Goal: Task Accomplishment & Management: Manage account settings

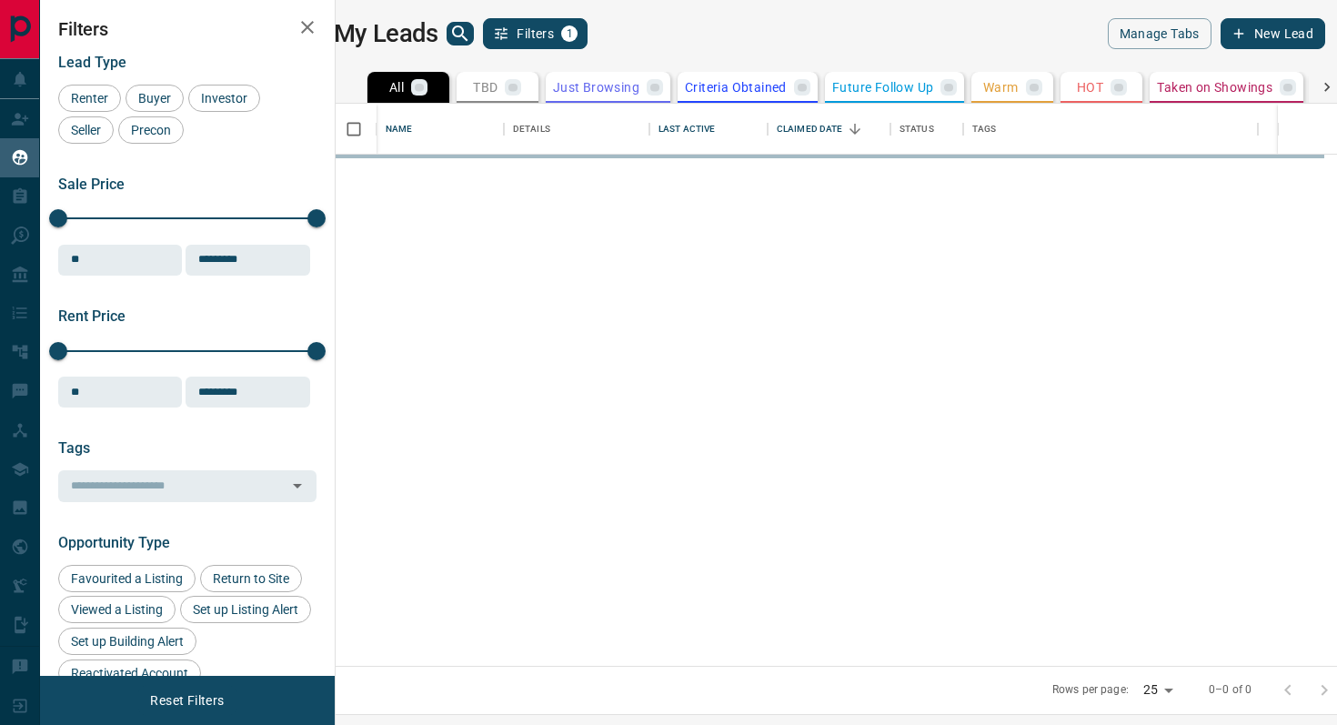
scroll to position [562, 993]
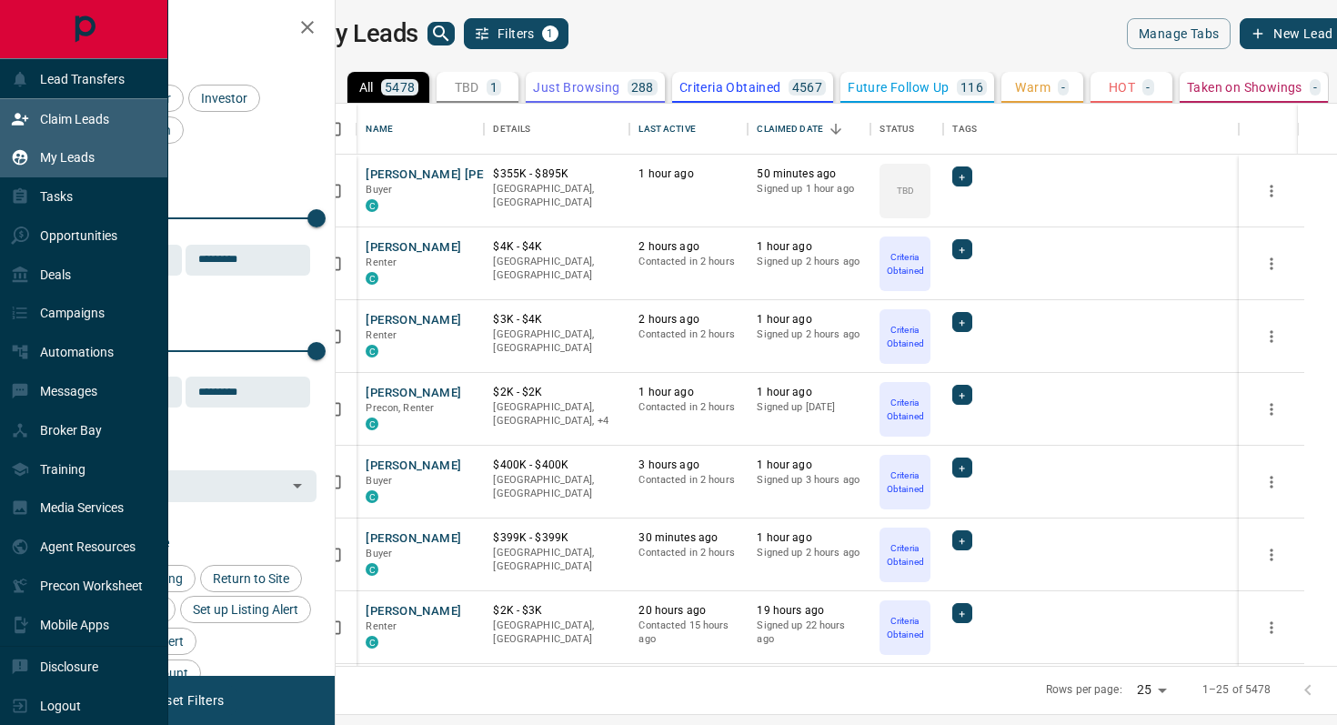
click at [93, 107] on div "Claim Leads" at bounding box center [60, 119] width 98 height 30
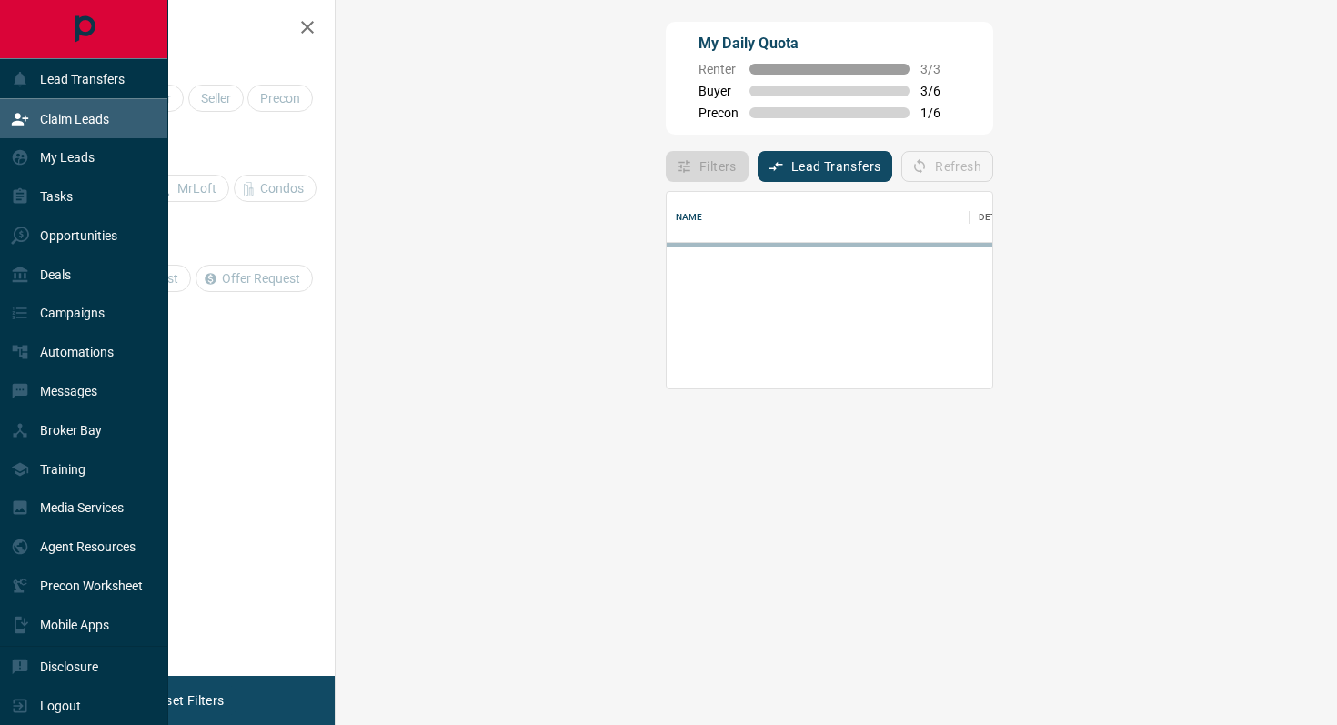
scroll to position [1, 1]
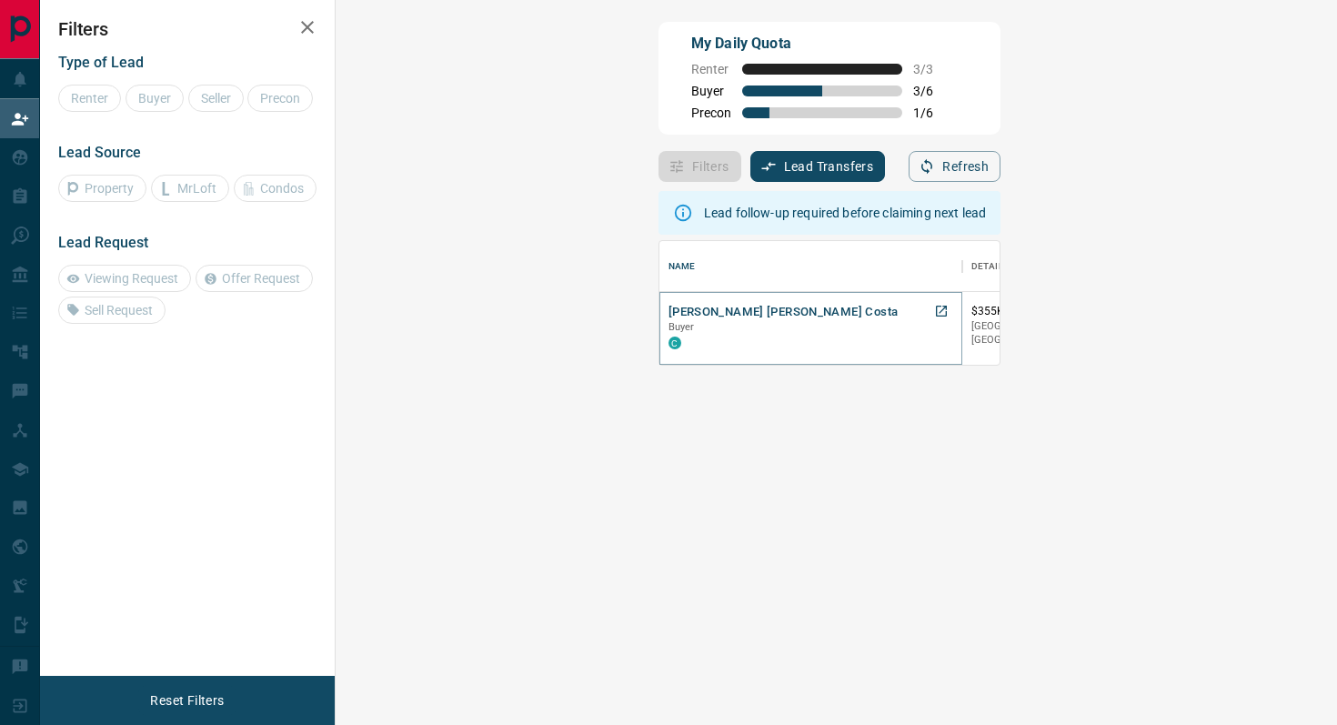
click at [668, 313] on button "[PERSON_NAME] [PERSON_NAME] Costa" at bounding box center [782, 312] width 229 height 17
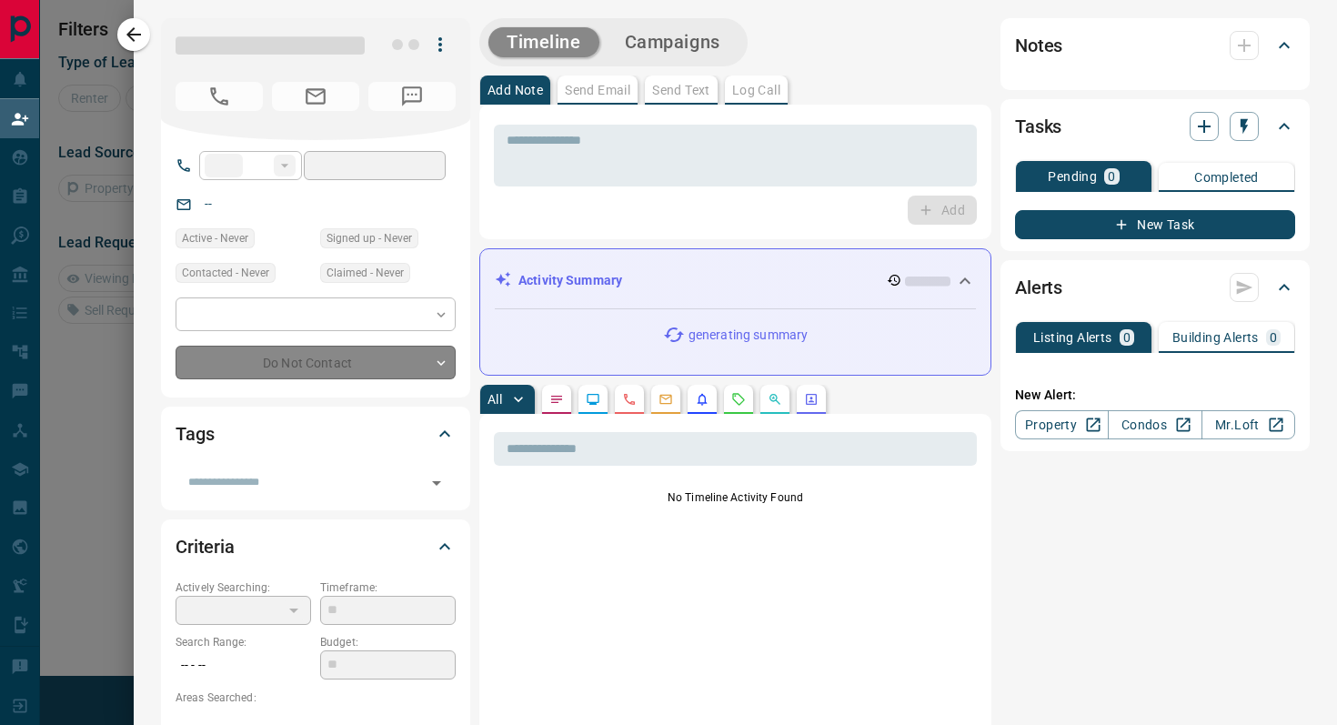
type input "**"
type input "**********"
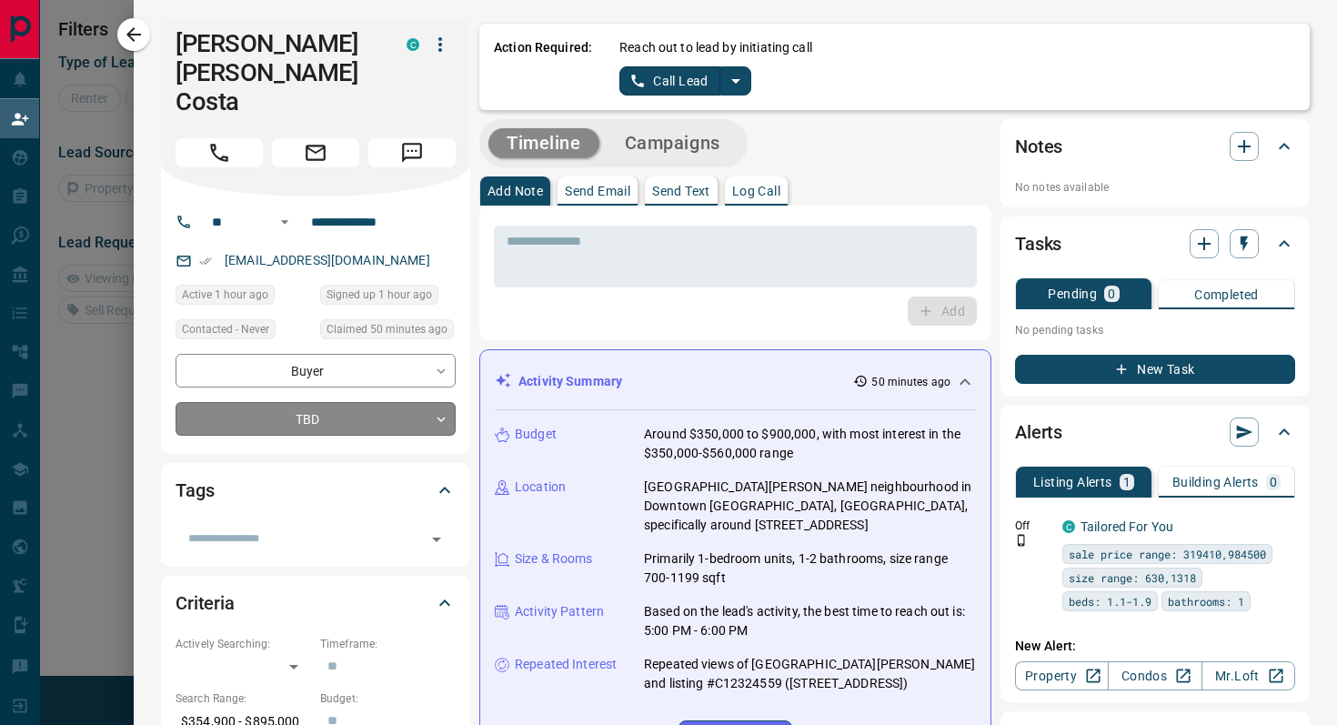
click at [367, 389] on body "**********" at bounding box center [668, 308] width 1337 height 617
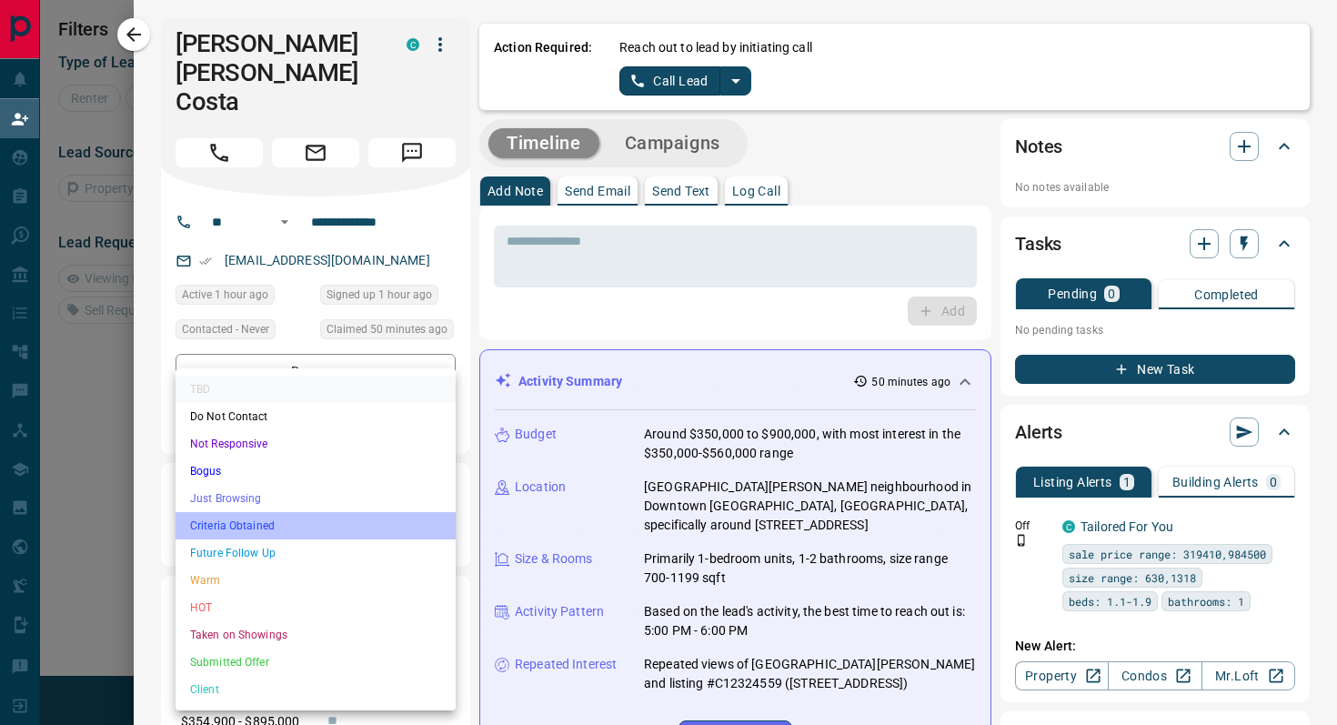
click at [276, 524] on li "Criteria Obtained" at bounding box center [316, 525] width 280 height 27
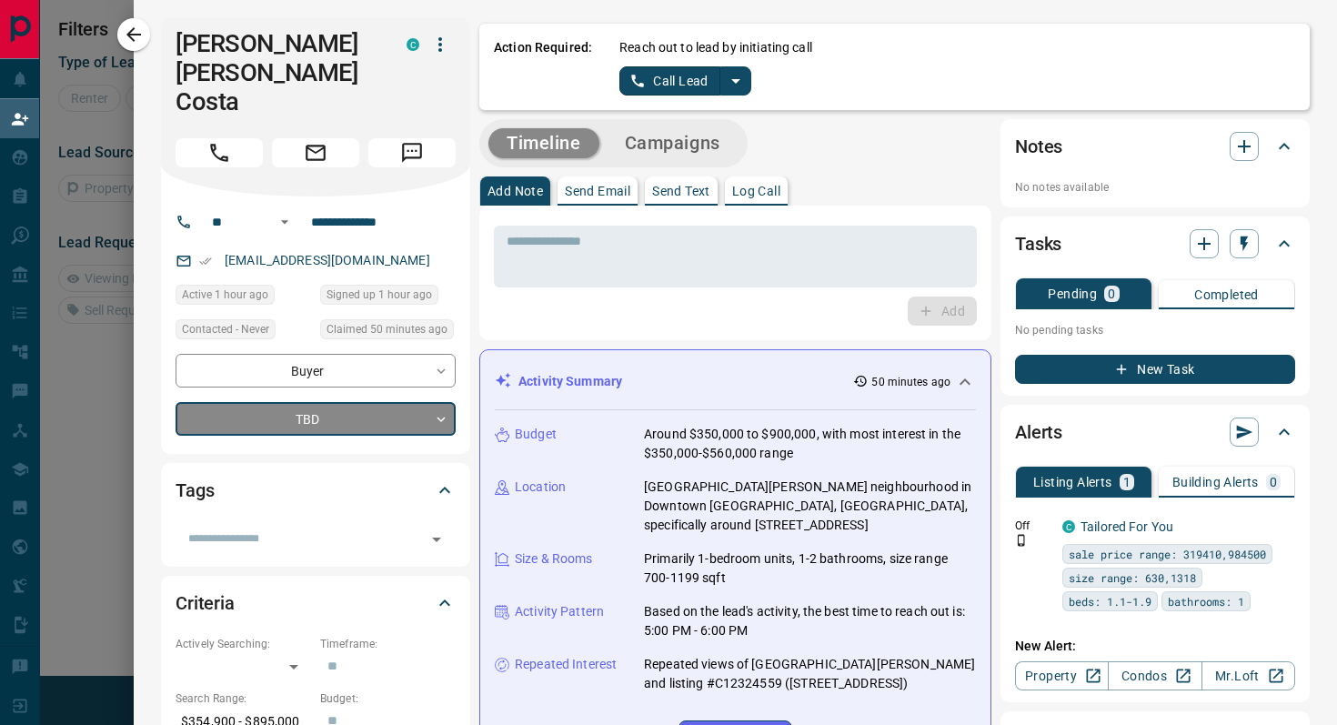
type input "*"
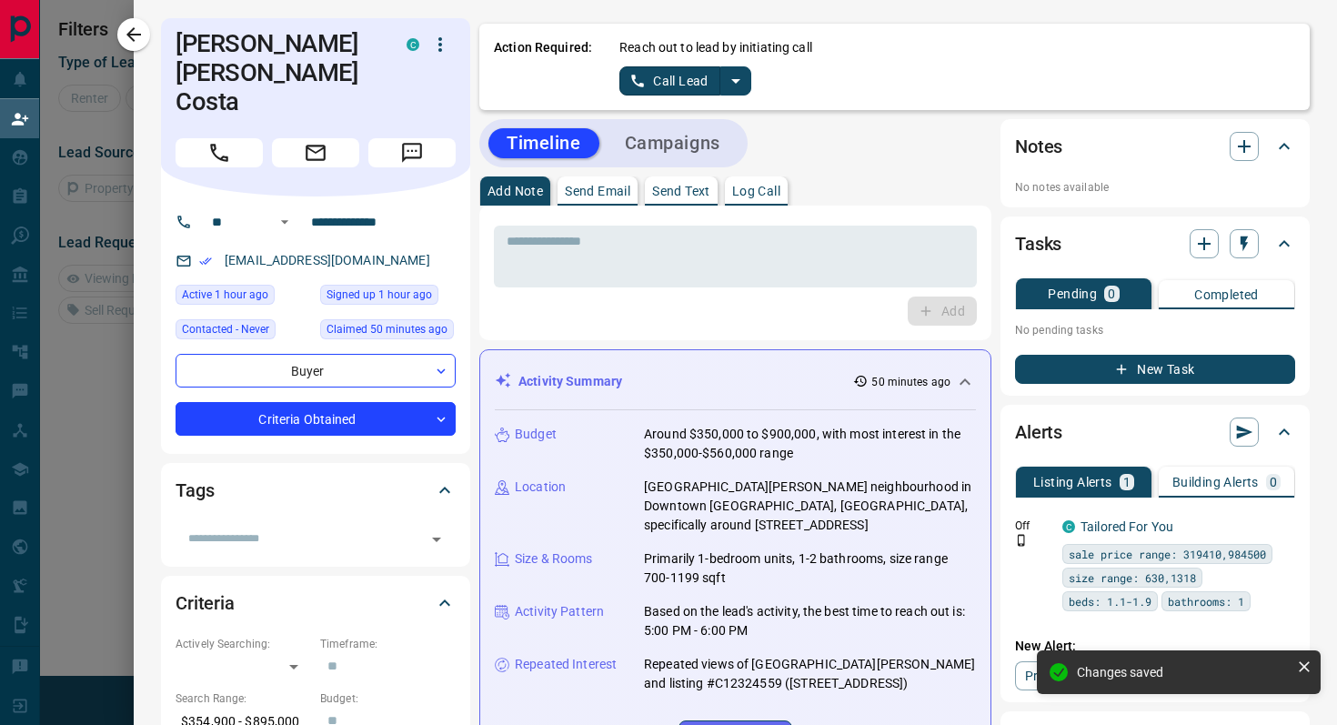
click at [736, 92] on button "split button" at bounding box center [735, 80] width 31 height 29
click at [719, 139] on li "Log Manual Call" at bounding box center [684, 143] width 111 height 27
click at [629, 85] on button "Log Manual Call" at bounding box center [679, 80] width 120 height 29
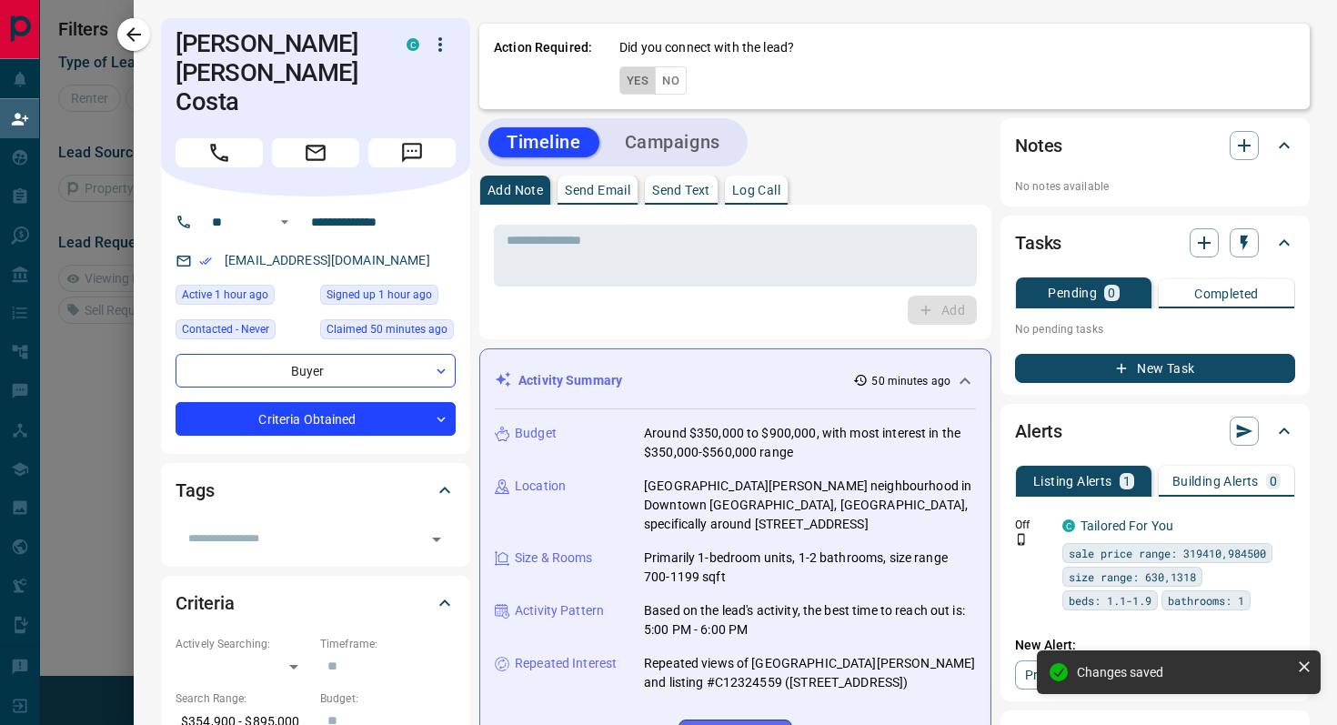
click at [629, 85] on button "Yes" at bounding box center [637, 80] width 36 height 28
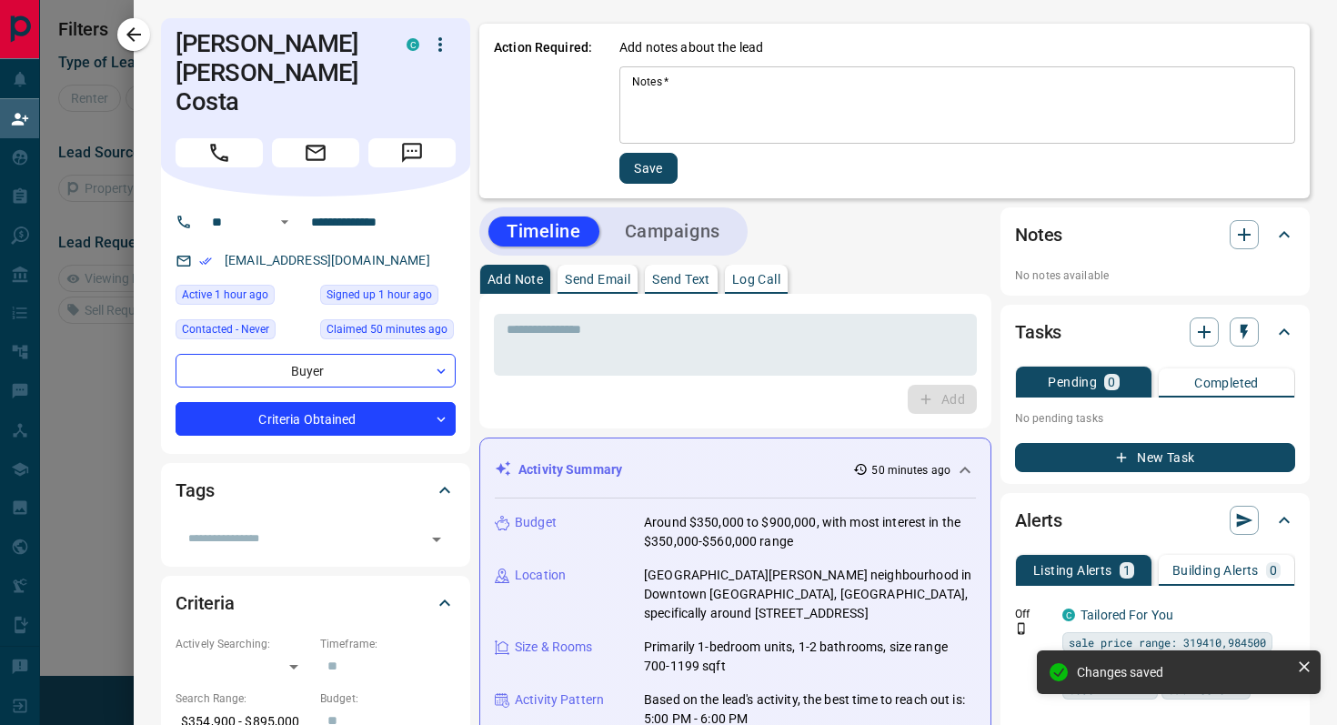
click at [762, 136] on div "* Notes   *" at bounding box center [957, 104] width 676 height 77
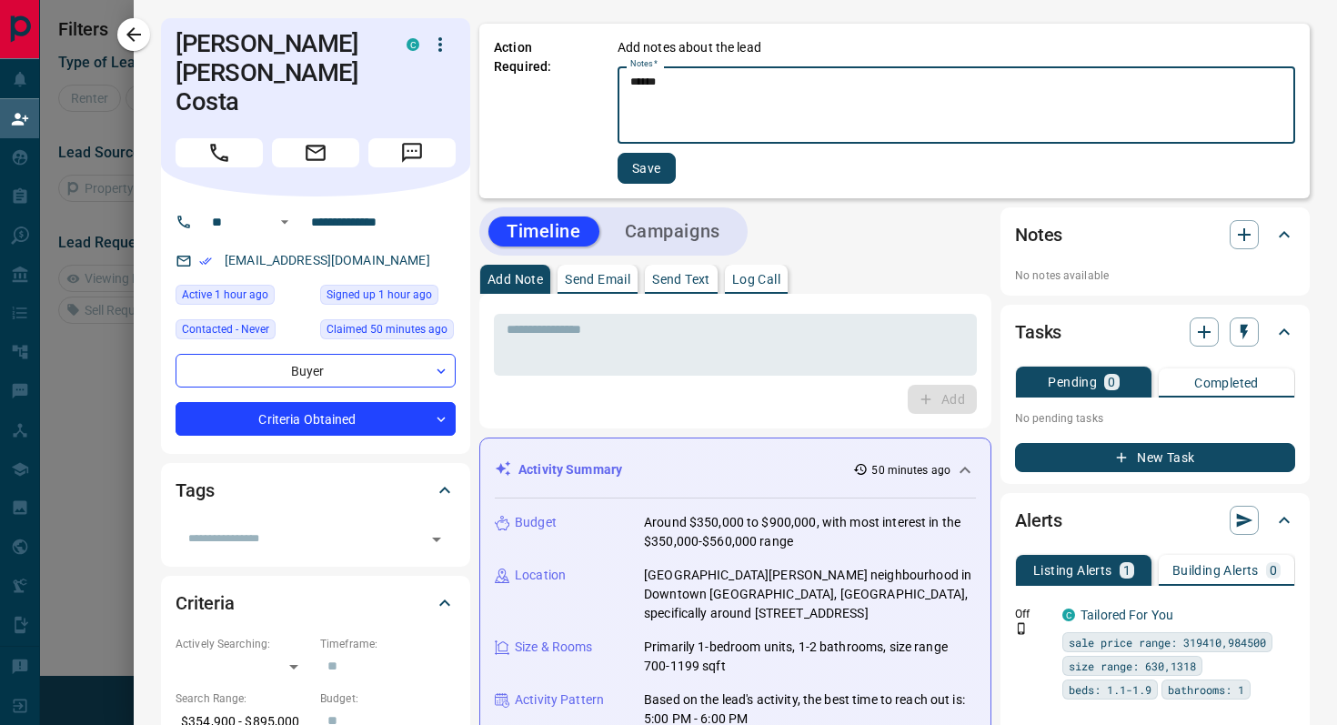
type textarea "******"
click at [658, 175] on button "Save" at bounding box center [647, 168] width 58 height 31
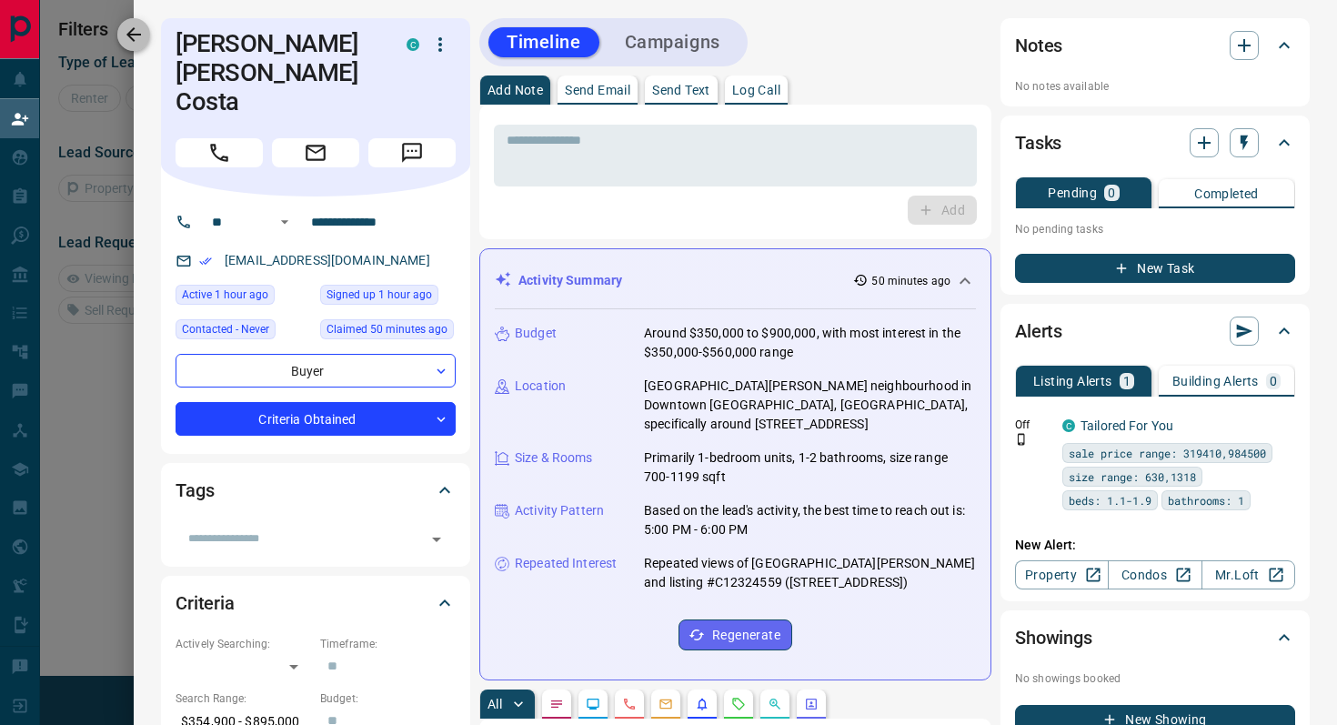
click at [129, 33] on icon "button" at bounding box center [133, 34] width 15 height 15
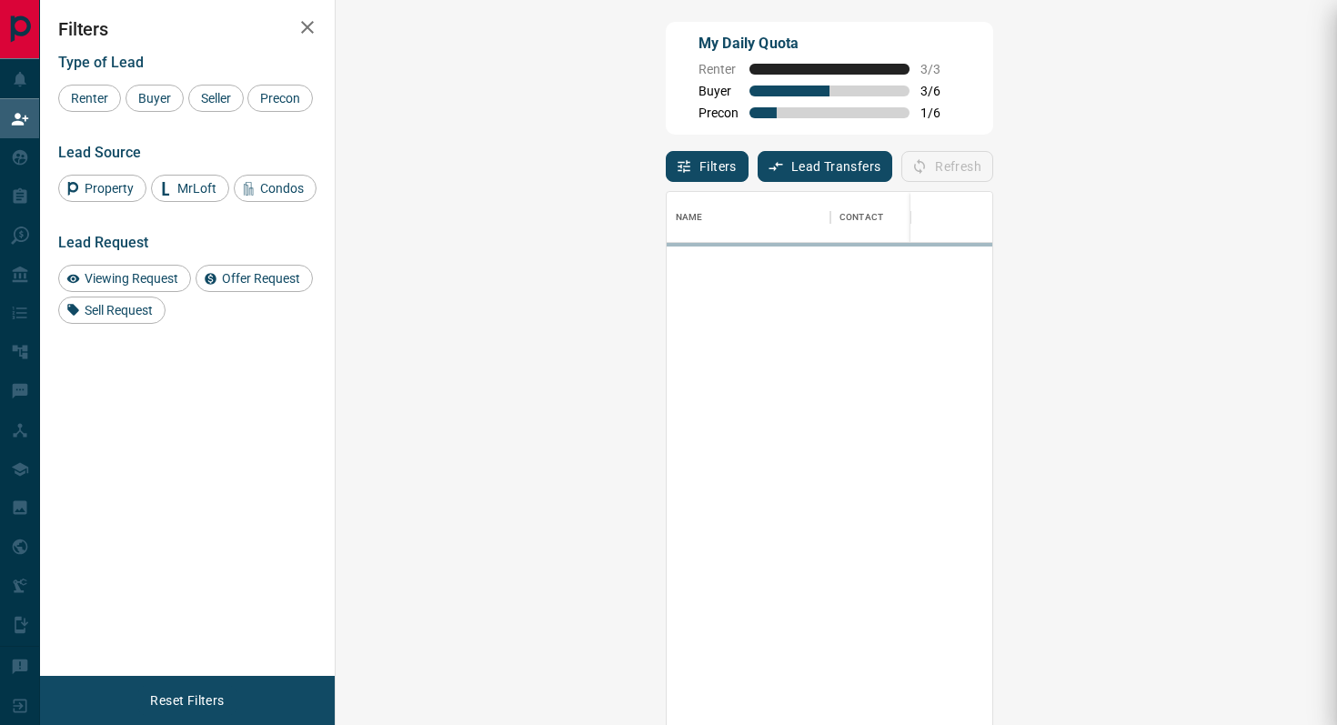
scroll to position [550, 962]
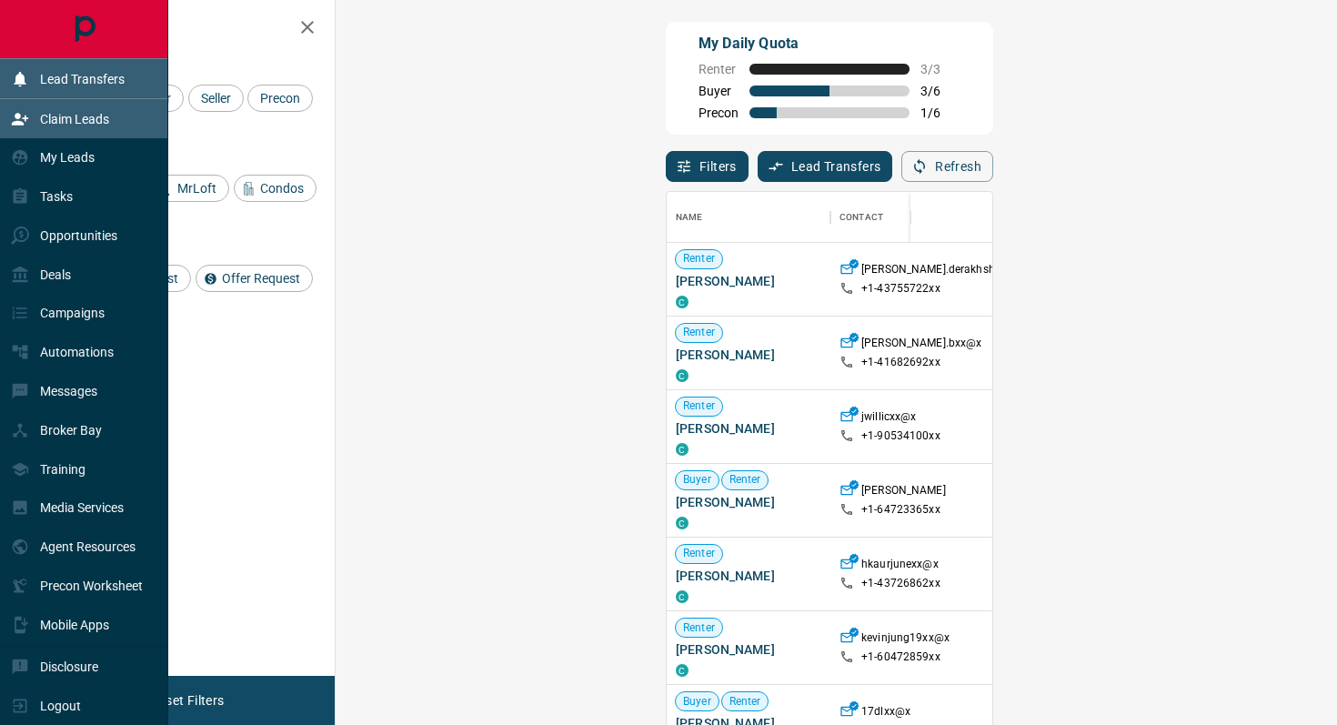
click at [95, 76] on p "Lead Transfers" at bounding box center [82, 79] width 85 height 15
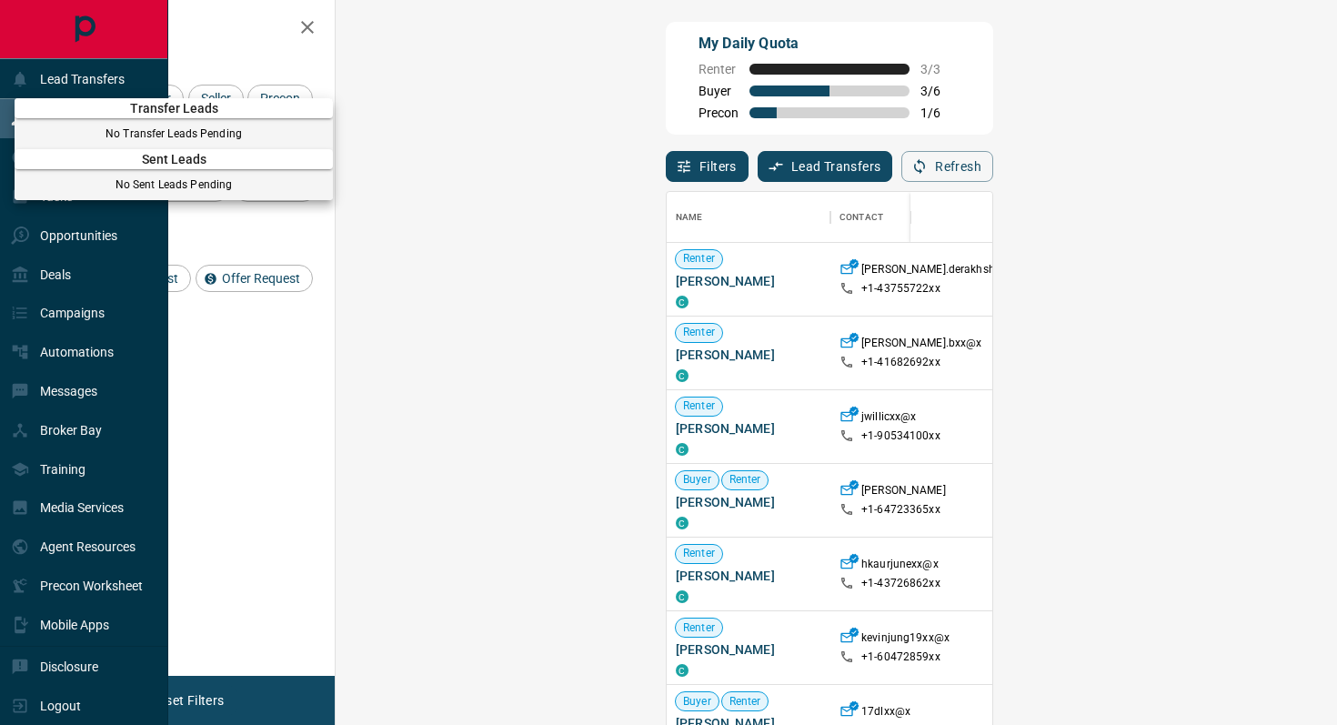
click at [94, 79] on div at bounding box center [668, 362] width 1337 height 725
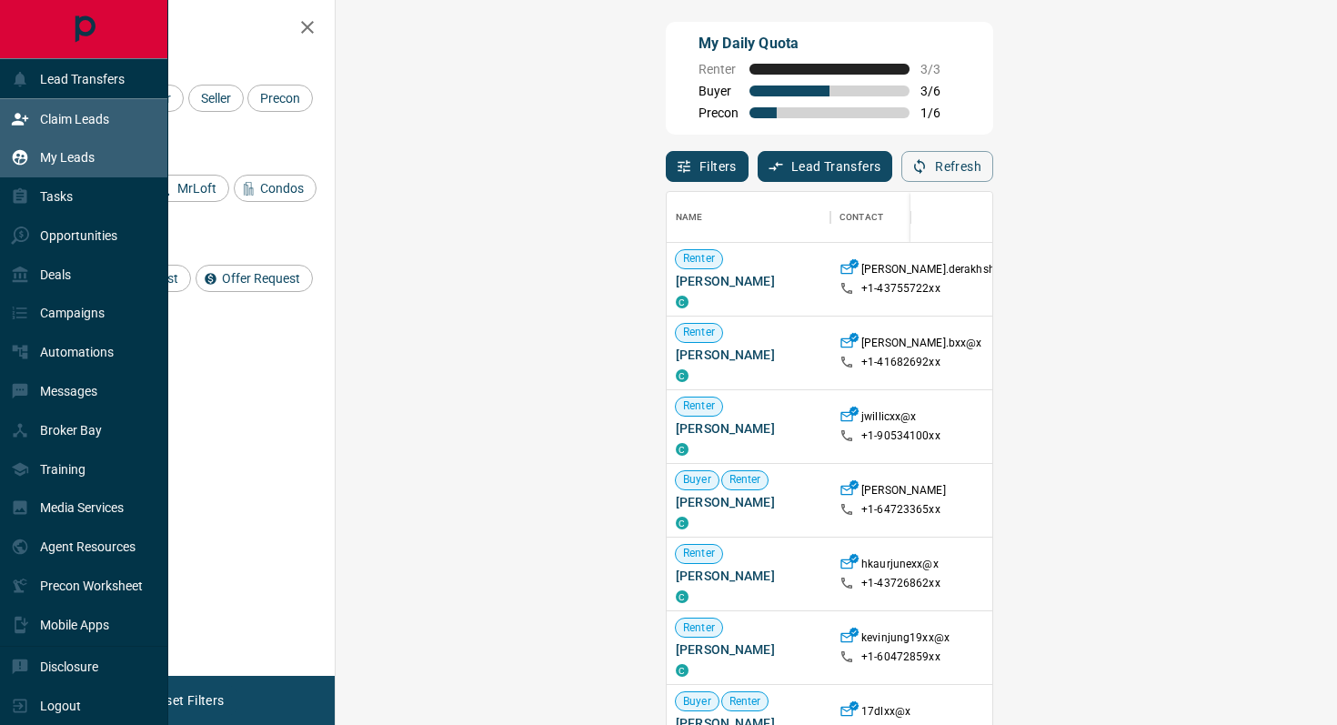
click at [76, 161] on p "My Leads" at bounding box center [67, 157] width 55 height 15
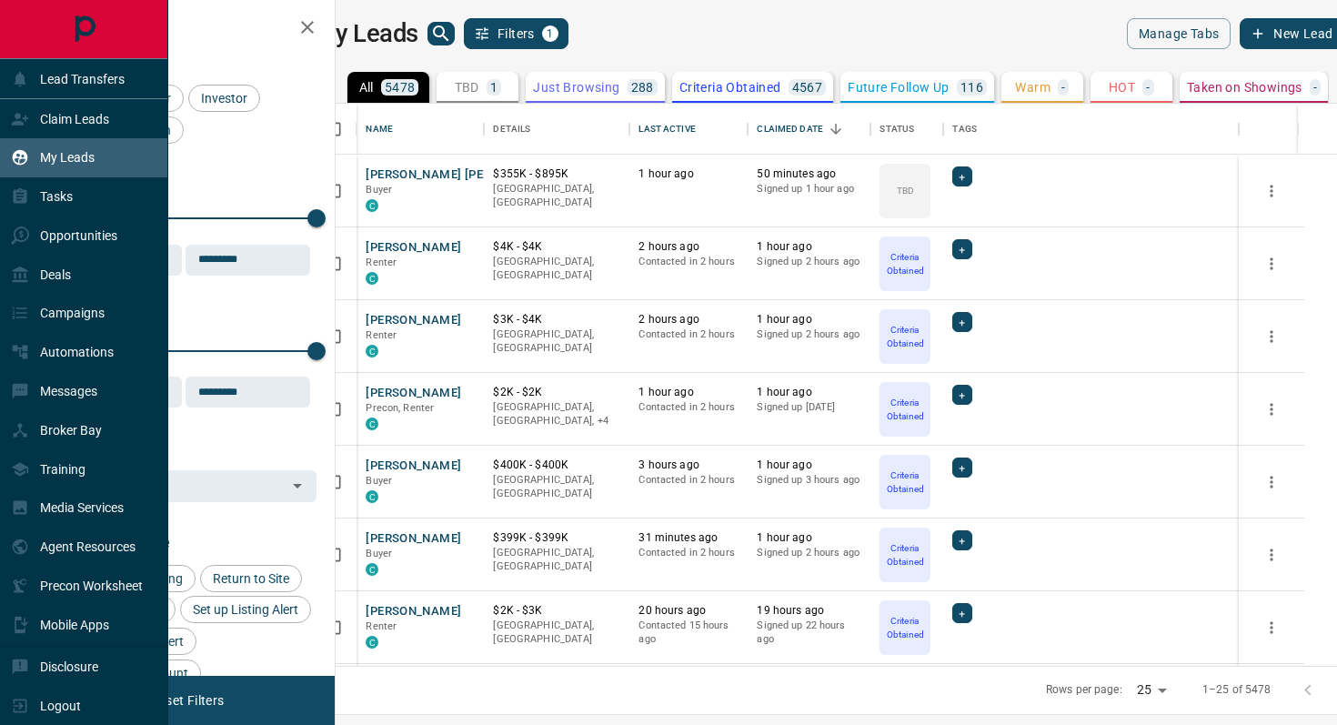
scroll to position [562, 993]
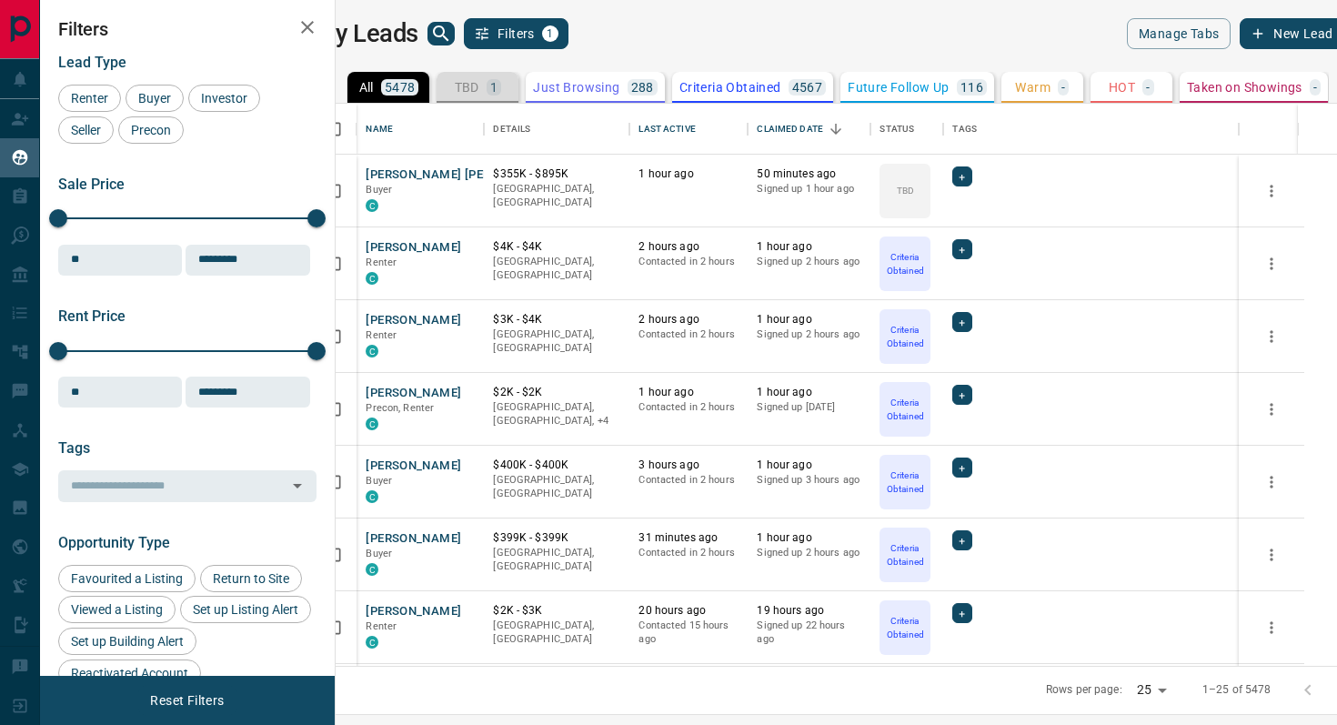
click at [510, 76] on button "TBD 1" at bounding box center [478, 87] width 82 height 31
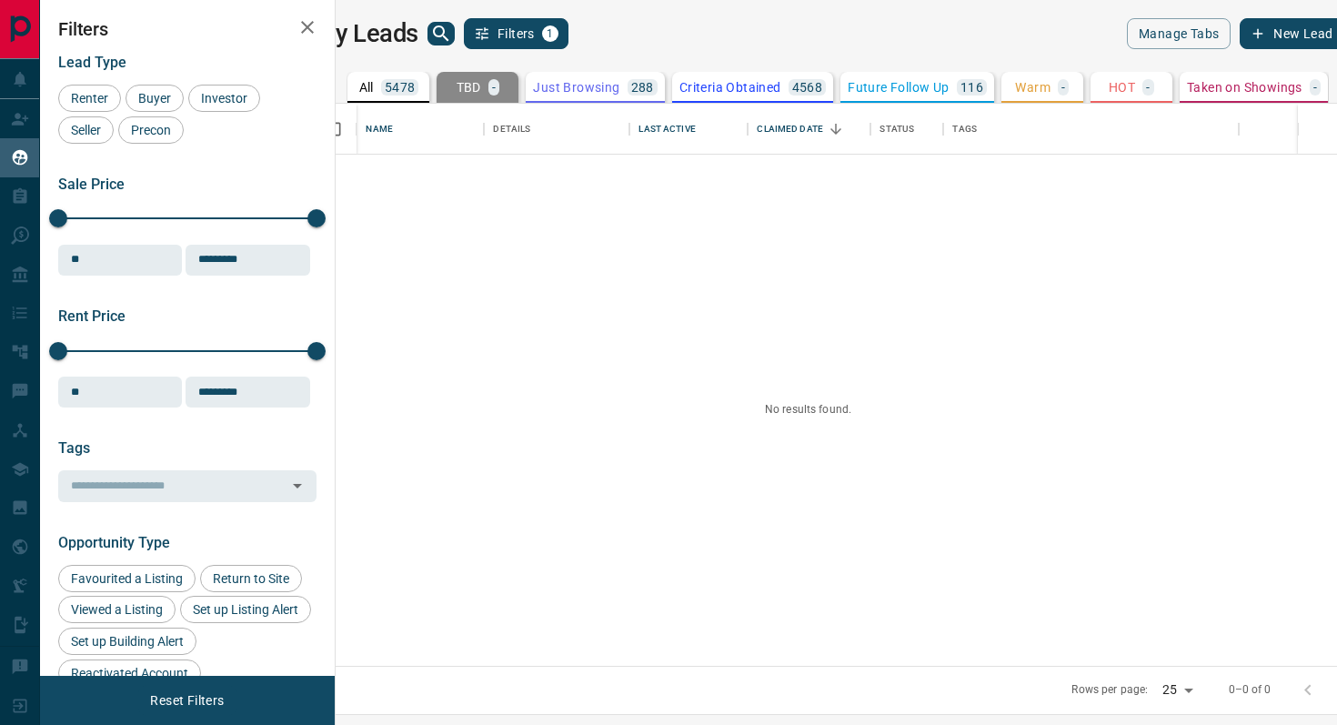
click at [416, 81] on p "5478" at bounding box center [400, 87] width 31 height 13
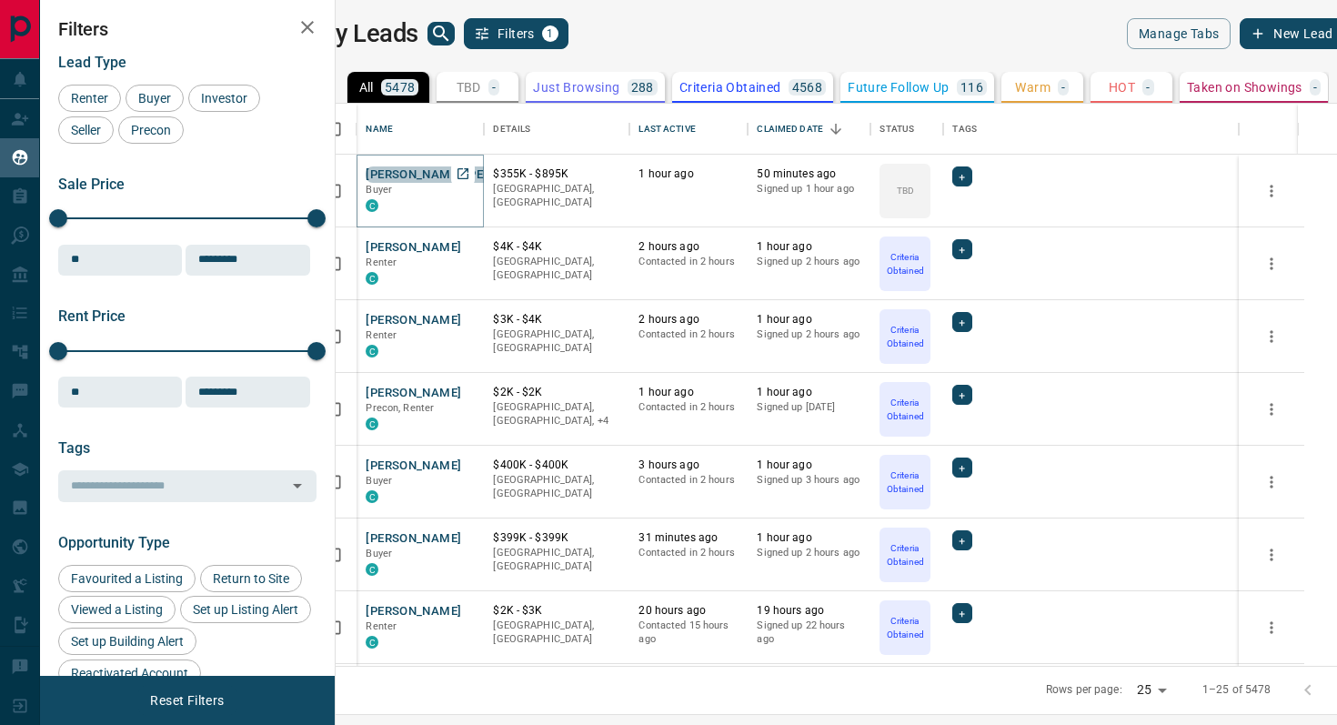
click at [473, 173] on button "[PERSON_NAME] [PERSON_NAME] Costa" at bounding box center [480, 174] width 229 height 17
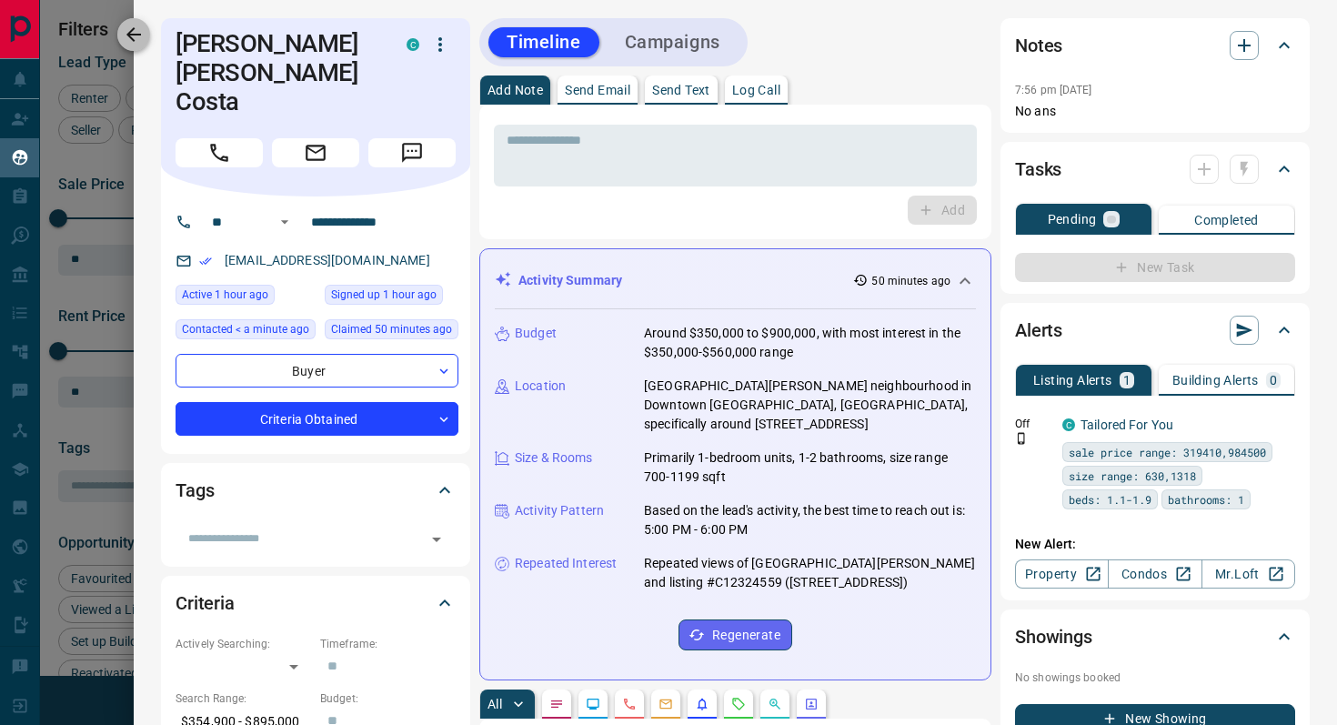
click at [133, 35] on icon "button" at bounding box center [133, 34] width 15 height 15
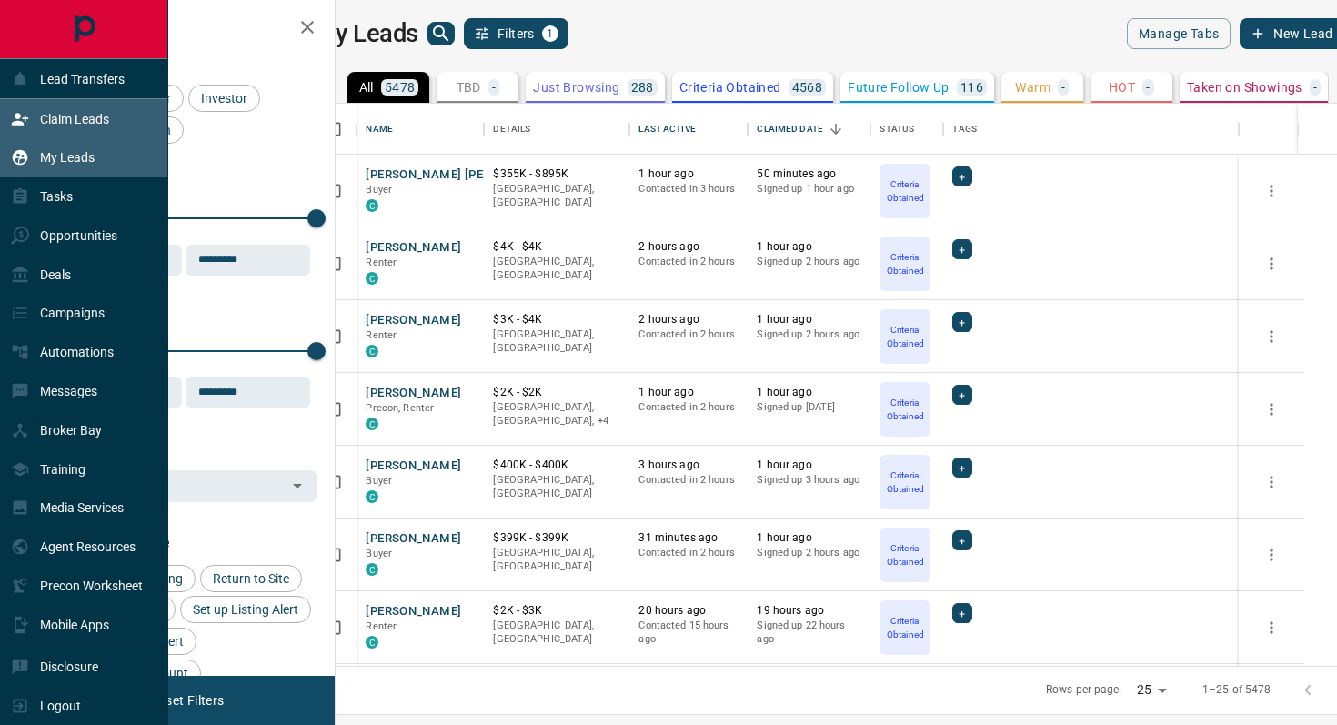
click at [83, 127] on div "Claim Leads" at bounding box center [60, 119] width 98 height 30
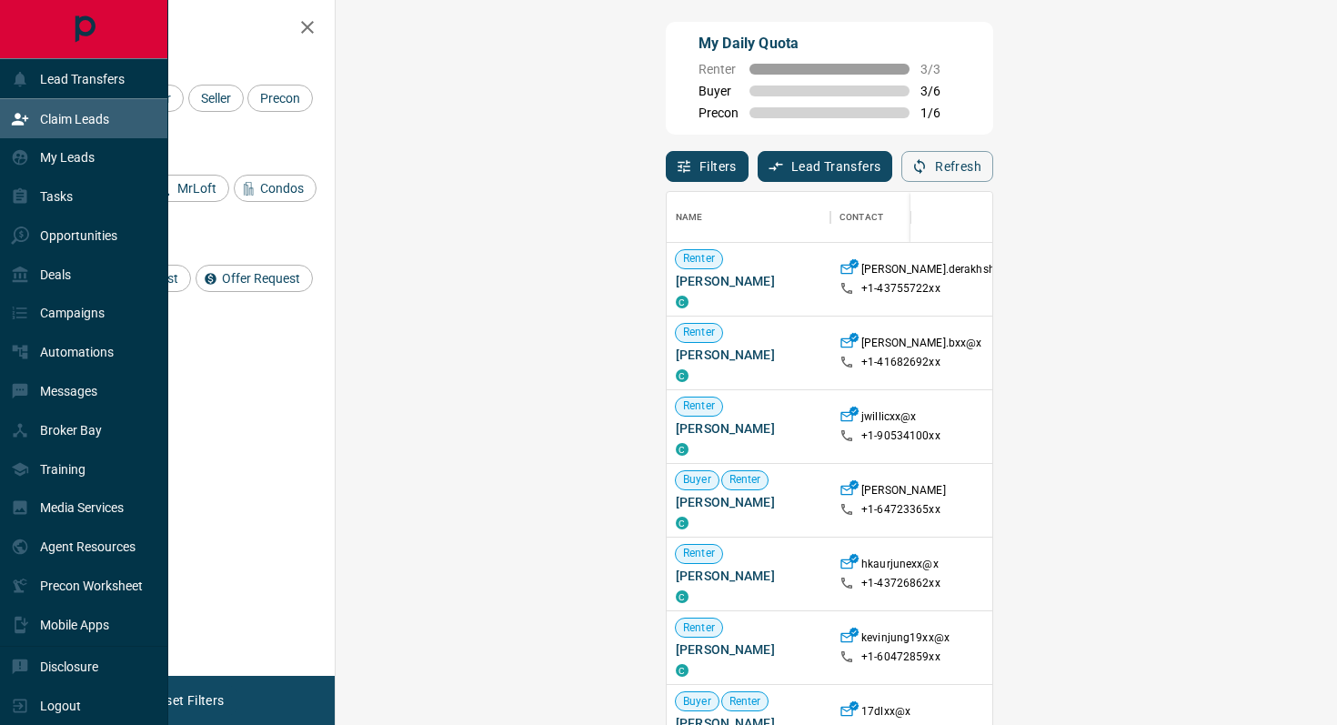
scroll to position [550, 962]
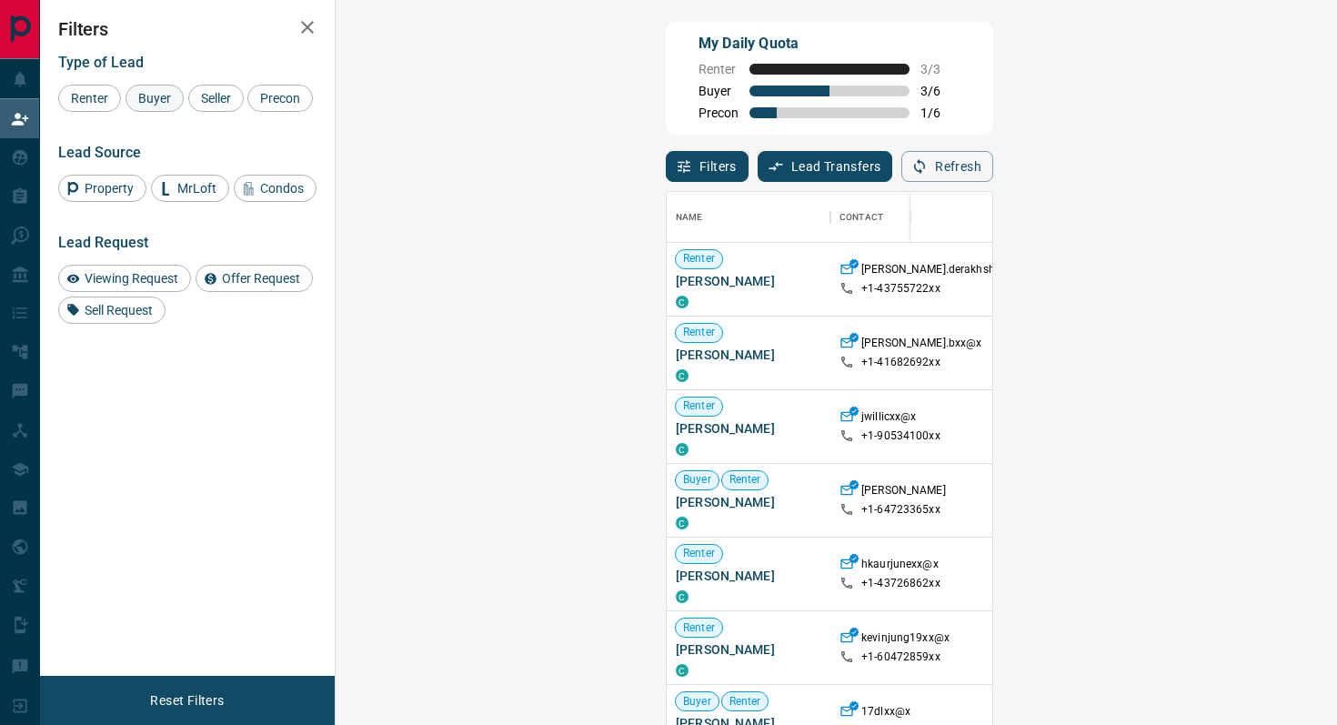
click at [157, 104] on span "Buyer" at bounding box center [154, 98] width 45 height 15
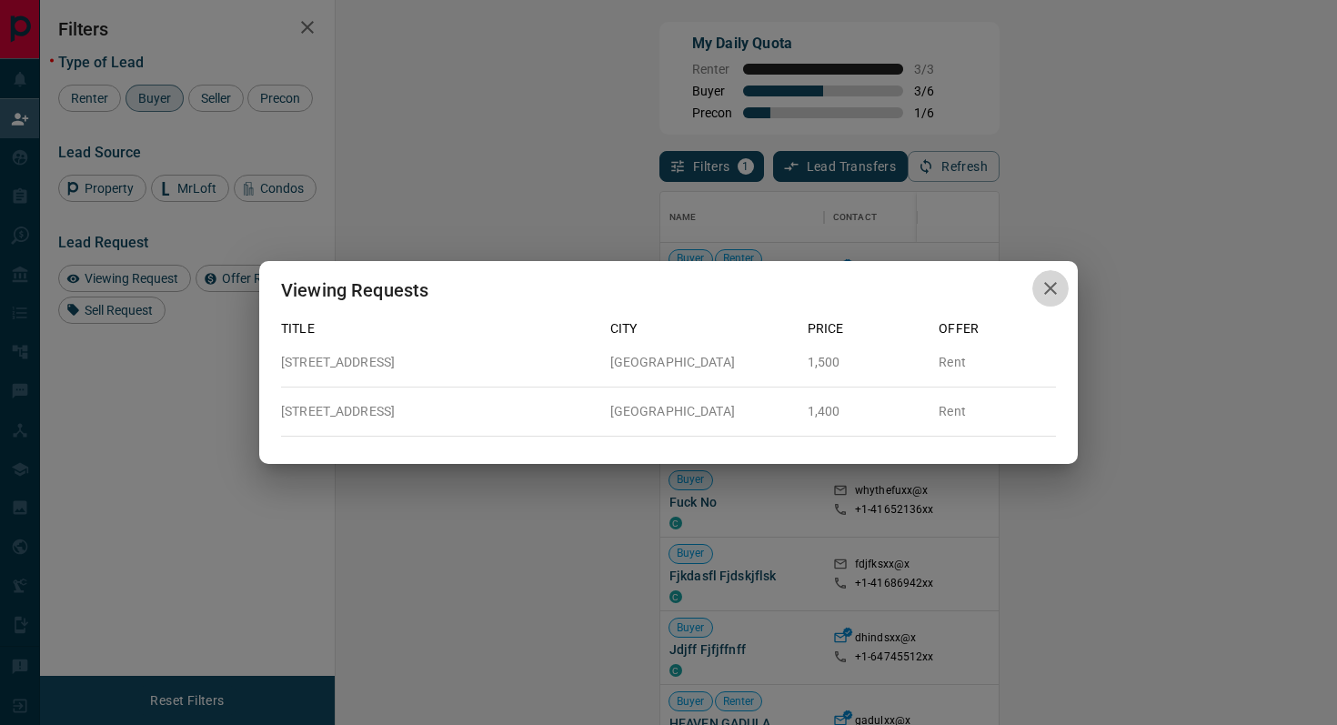
click at [1040, 277] on icon "button" at bounding box center [1051, 288] width 22 height 22
